Goal: Information Seeking & Learning: Find specific fact

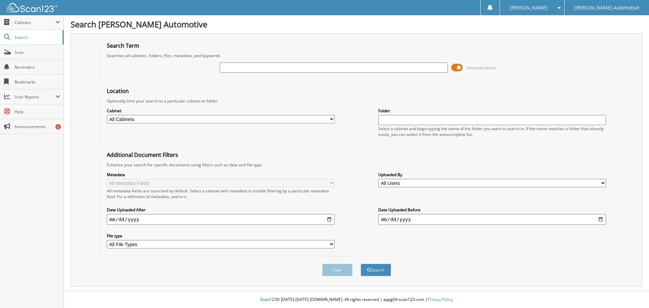
drag, startPoint x: 589, startPoint y: 62, endPoint x: 550, endPoint y: 66, distance: 38.8
click at [589, 62] on div "Advanced Search" at bounding box center [356, 67] width 506 height 18
click at [321, 72] on input "text" at bounding box center [334, 68] width 228 height 10
type input "[PERSON_NAME]"
click at [361, 264] on button "Search" at bounding box center [376, 270] width 30 height 13
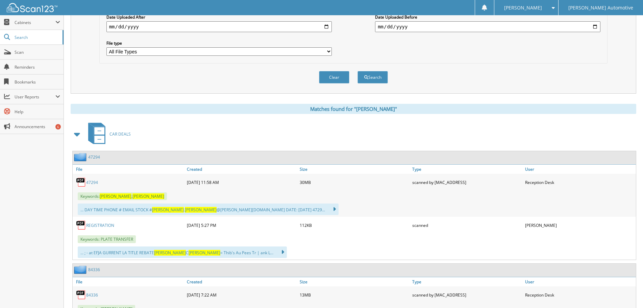
scroll to position [237, 0]
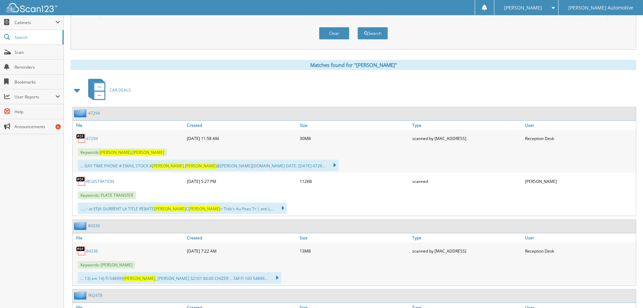
click at [95, 140] on link "47294" at bounding box center [92, 139] width 12 height 6
click at [555, 12] on div "[PERSON_NAME]" at bounding box center [526, 7] width 57 height 15
drag, startPoint x: 617, startPoint y: 19, endPoint x: 617, endPoint y: 2, distance: 16.9
